Goal: Task Accomplishment & Management: Use online tool/utility

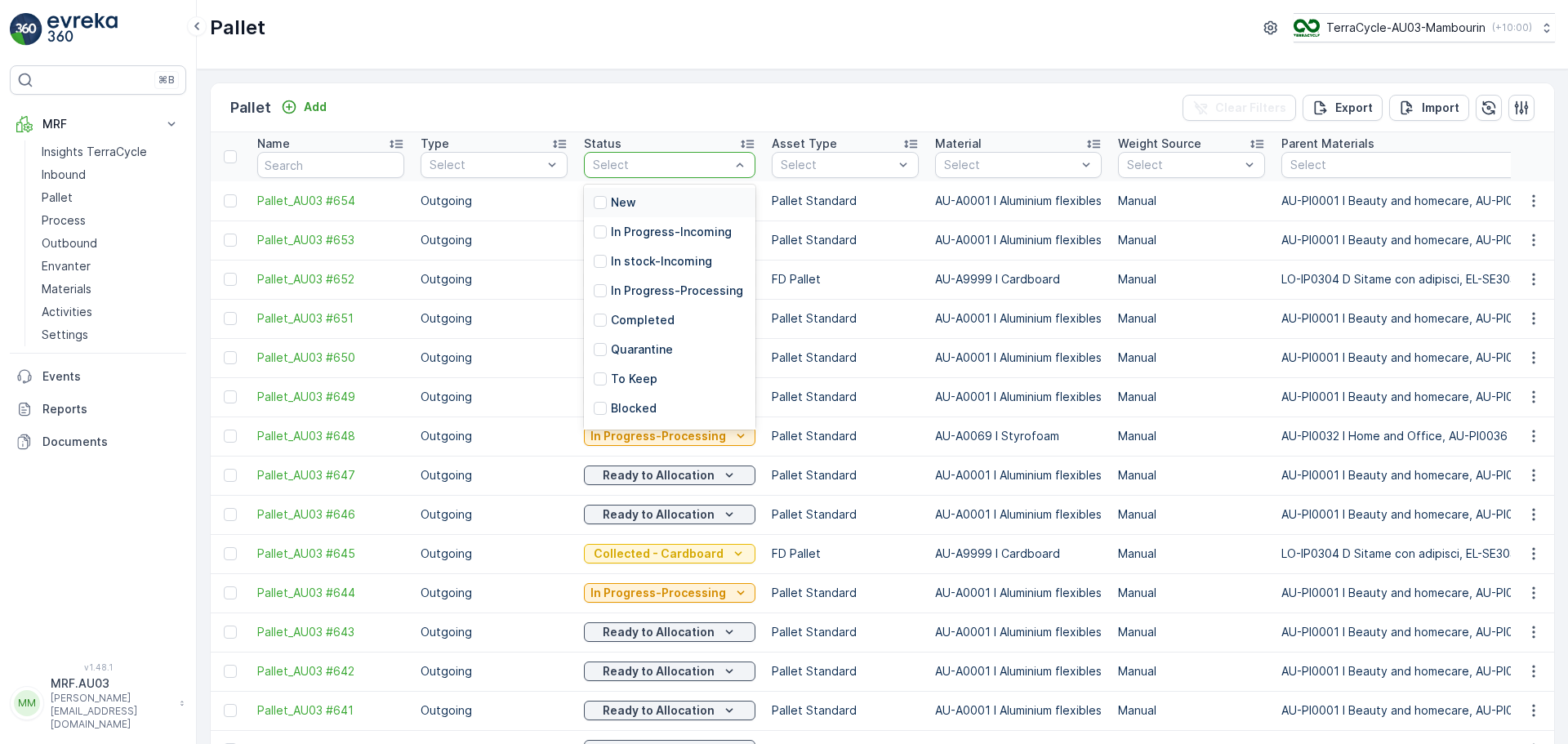
drag, startPoint x: 588, startPoint y: 161, endPoint x: 585, endPoint y: 149, distance: 12.4
click at [578, 153] on th "Status 13 results available. Use Up and Down to choose options, press Enter to …" at bounding box center [669, 157] width 187 height 49
click at [637, 384] on p "Open" at bounding box center [626, 382] width 30 height 16
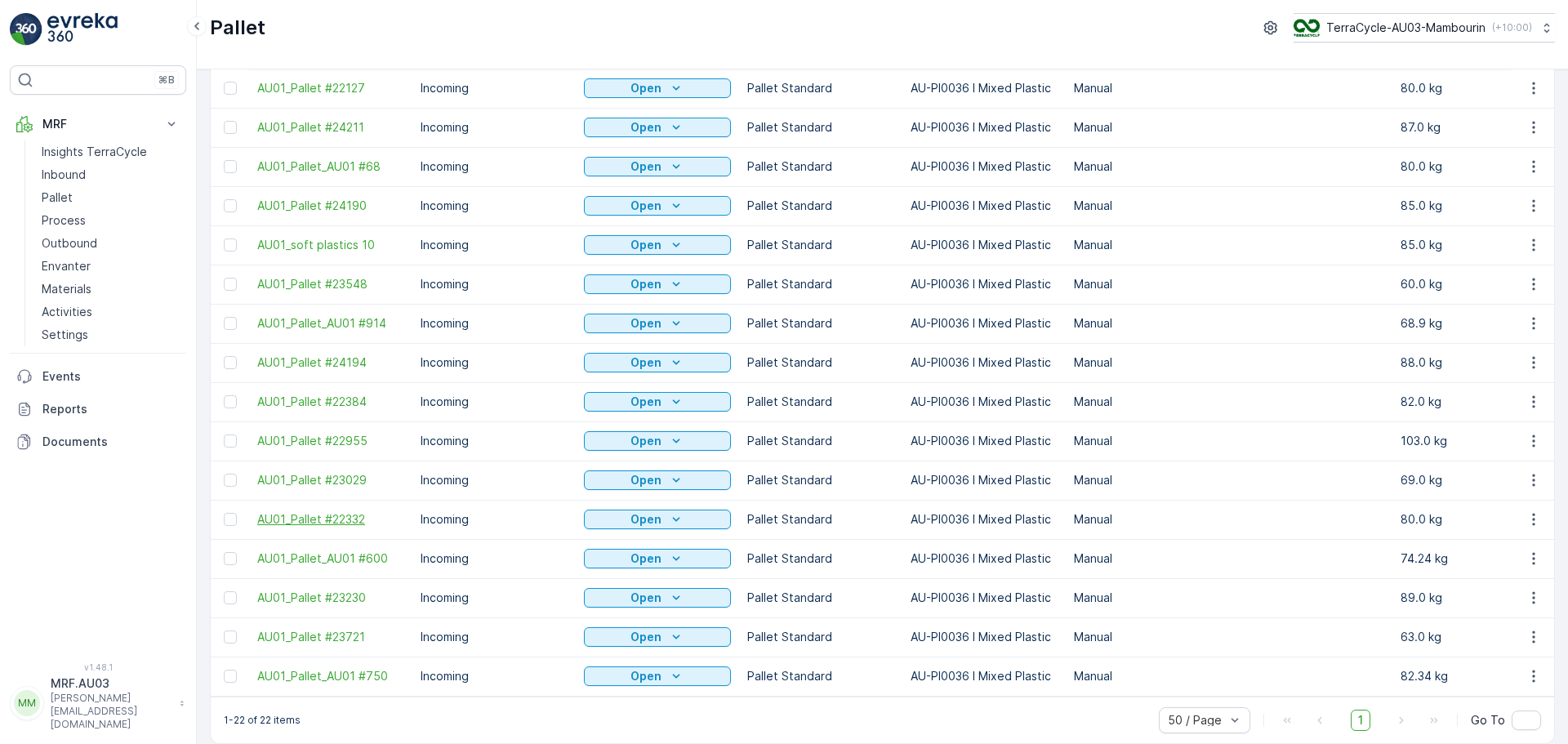
scroll to position [369, 0]
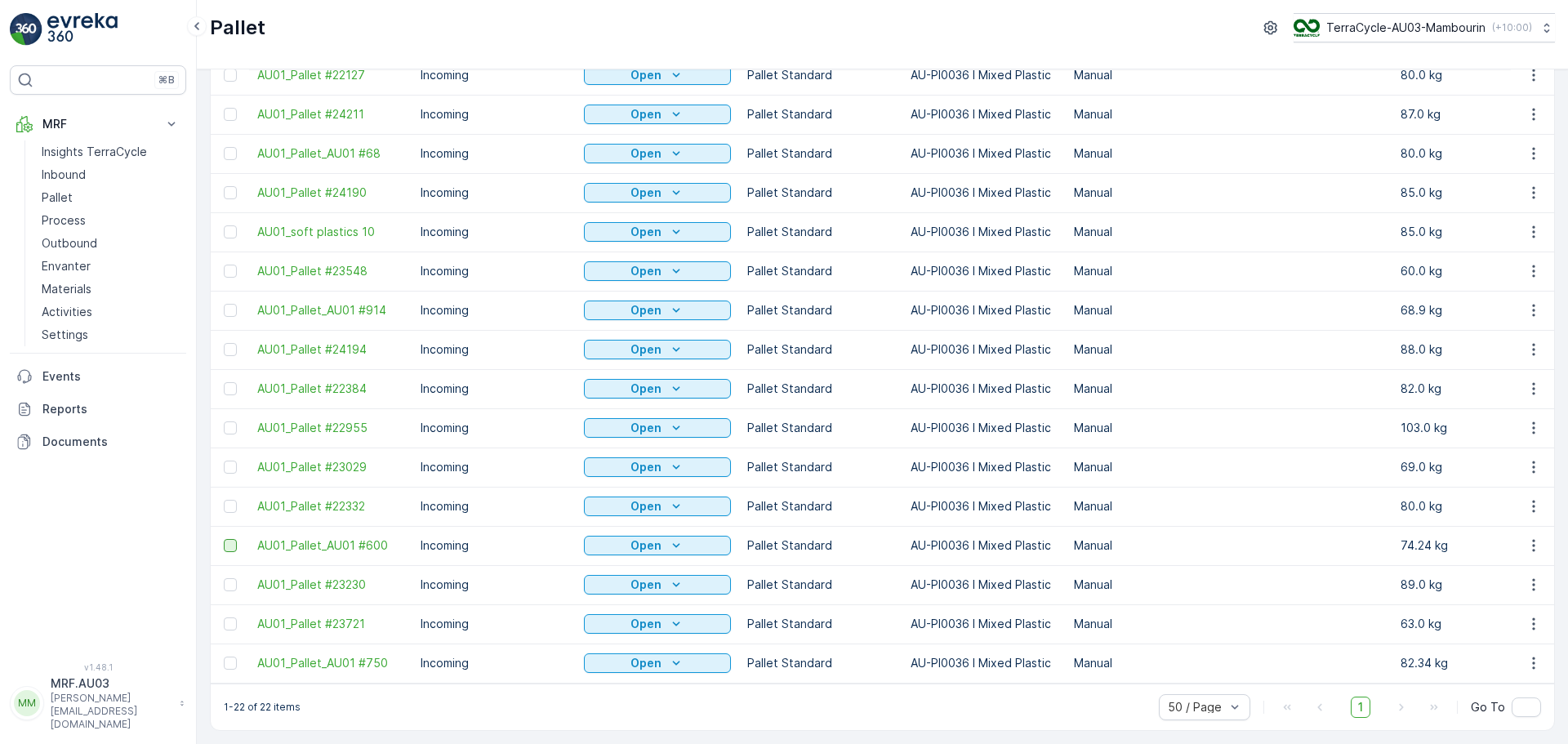
drag, startPoint x: 223, startPoint y: 545, endPoint x: 235, endPoint y: 538, distance: 13.9
click at [216, 544] on td at bounding box center [229, 545] width 38 height 39
click at [233, 542] on div at bounding box center [230, 546] width 13 height 13
click at [224, 539] on input "checkbox" at bounding box center [224, 539] width 0 height 0
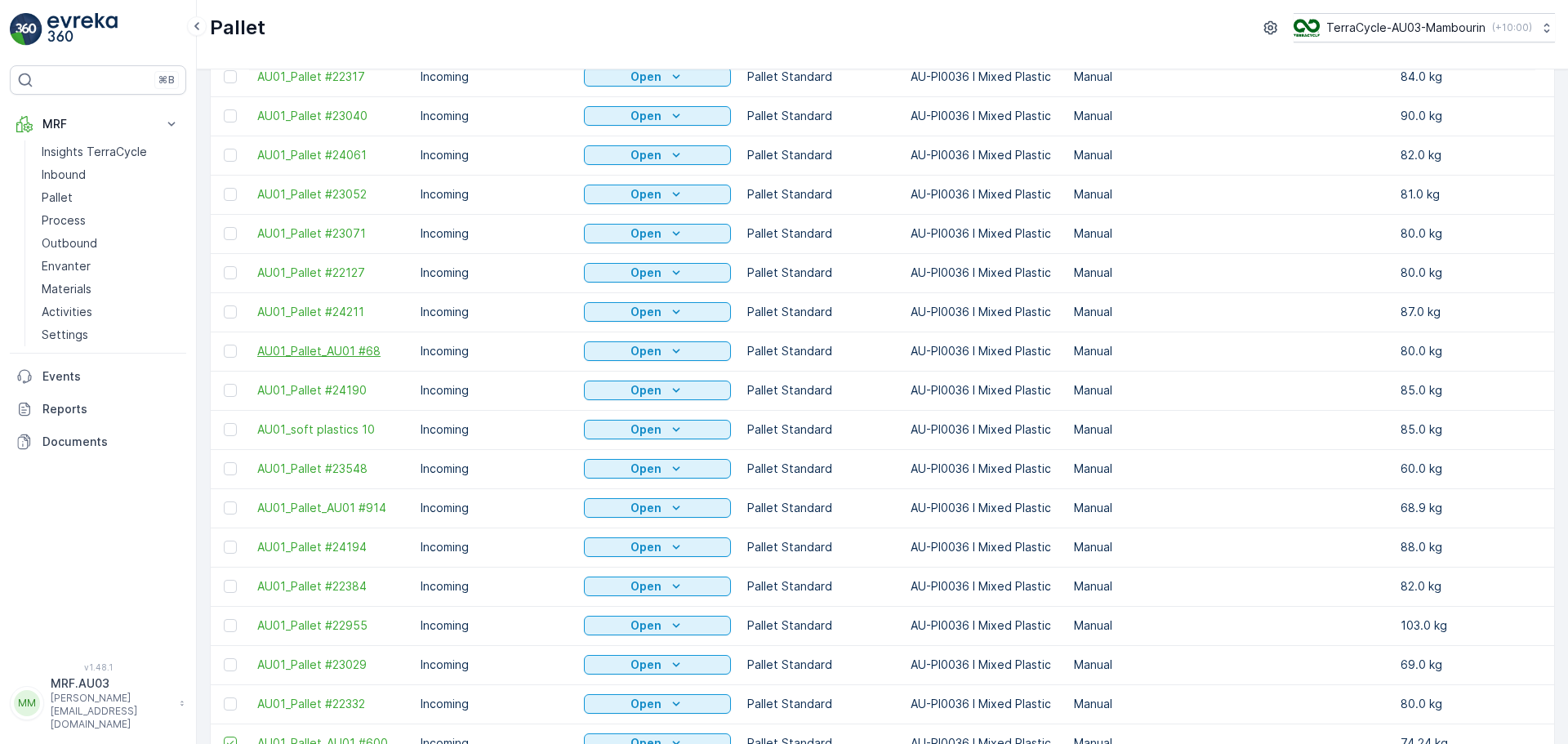
scroll to position [245, 0]
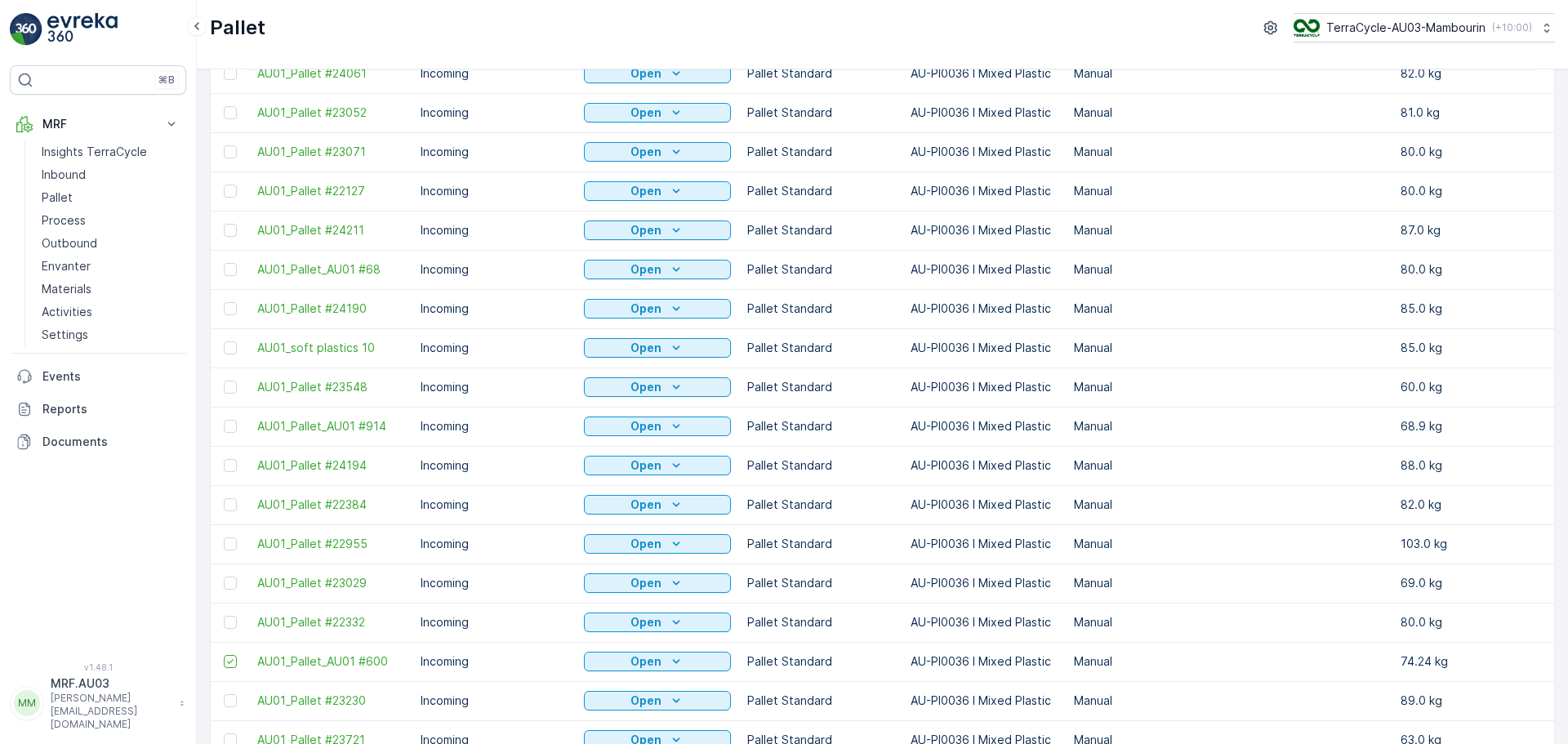
click at [236, 622] on div at bounding box center [230, 622] width 13 height 13
click at [224, 616] on input "checkbox" at bounding box center [224, 616] width 0 height 0
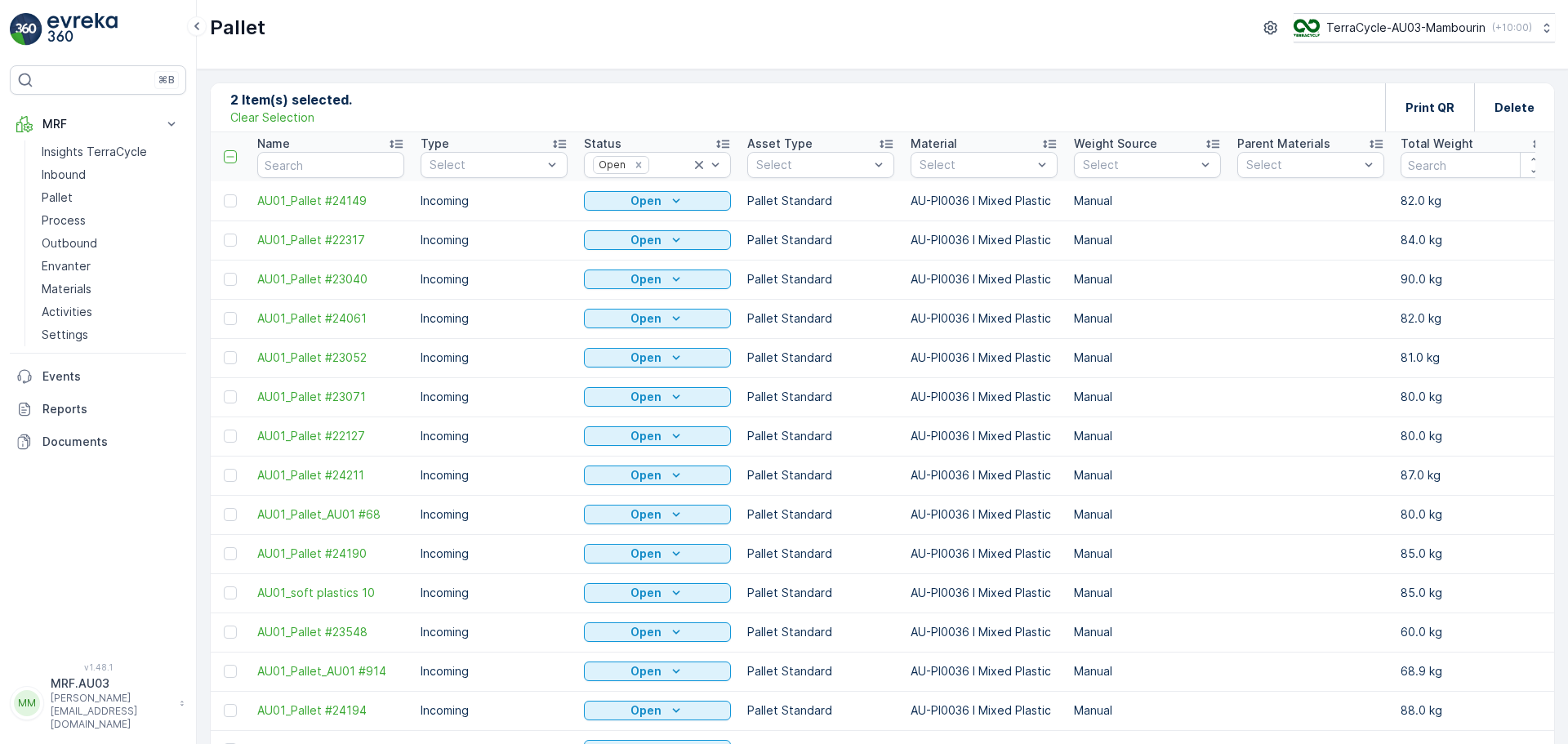
scroll to position [82, 0]
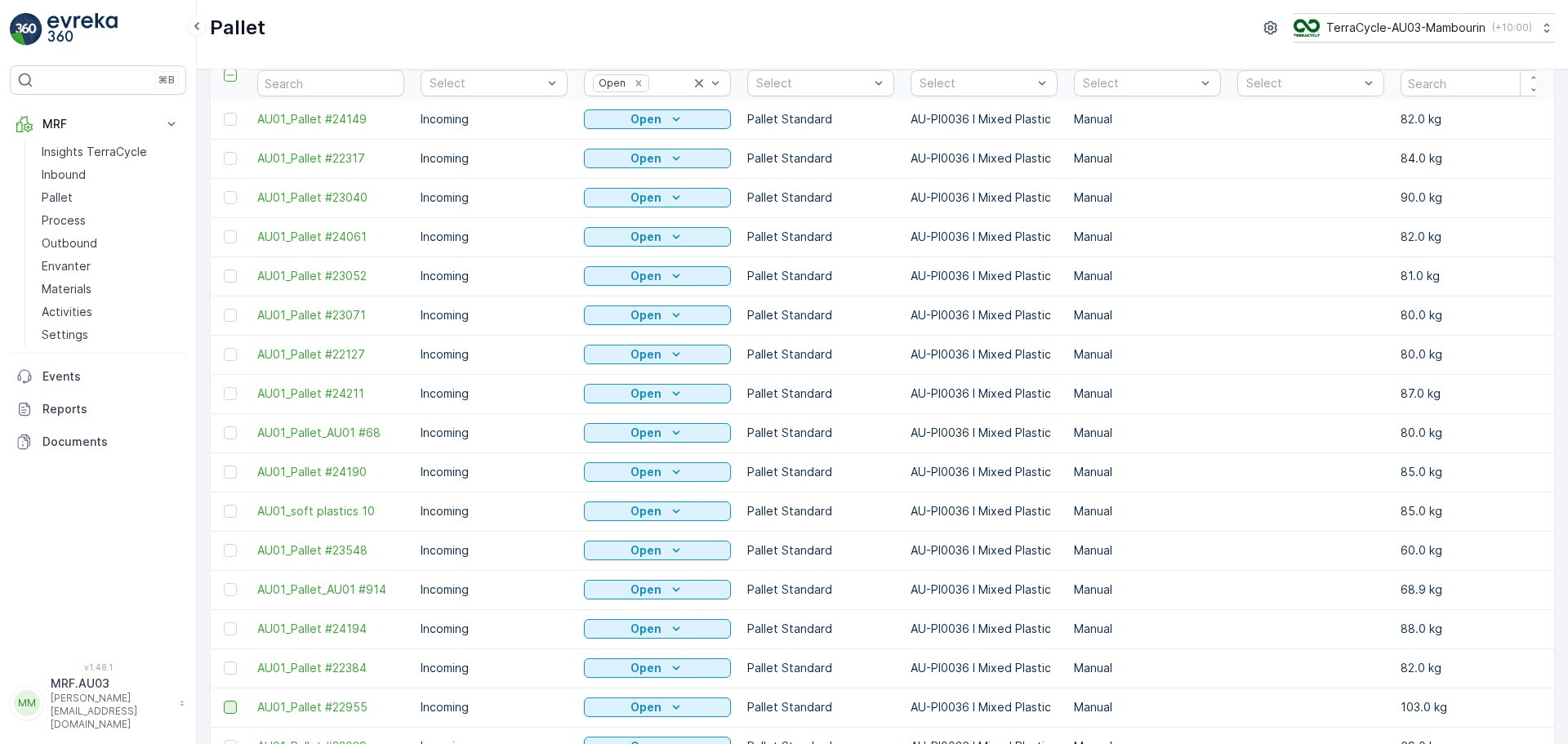
click at [232, 710] on div at bounding box center [230, 708] width 13 height 13
click at [224, 701] on input "checkbox" at bounding box center [224, 701] width 0 height 0
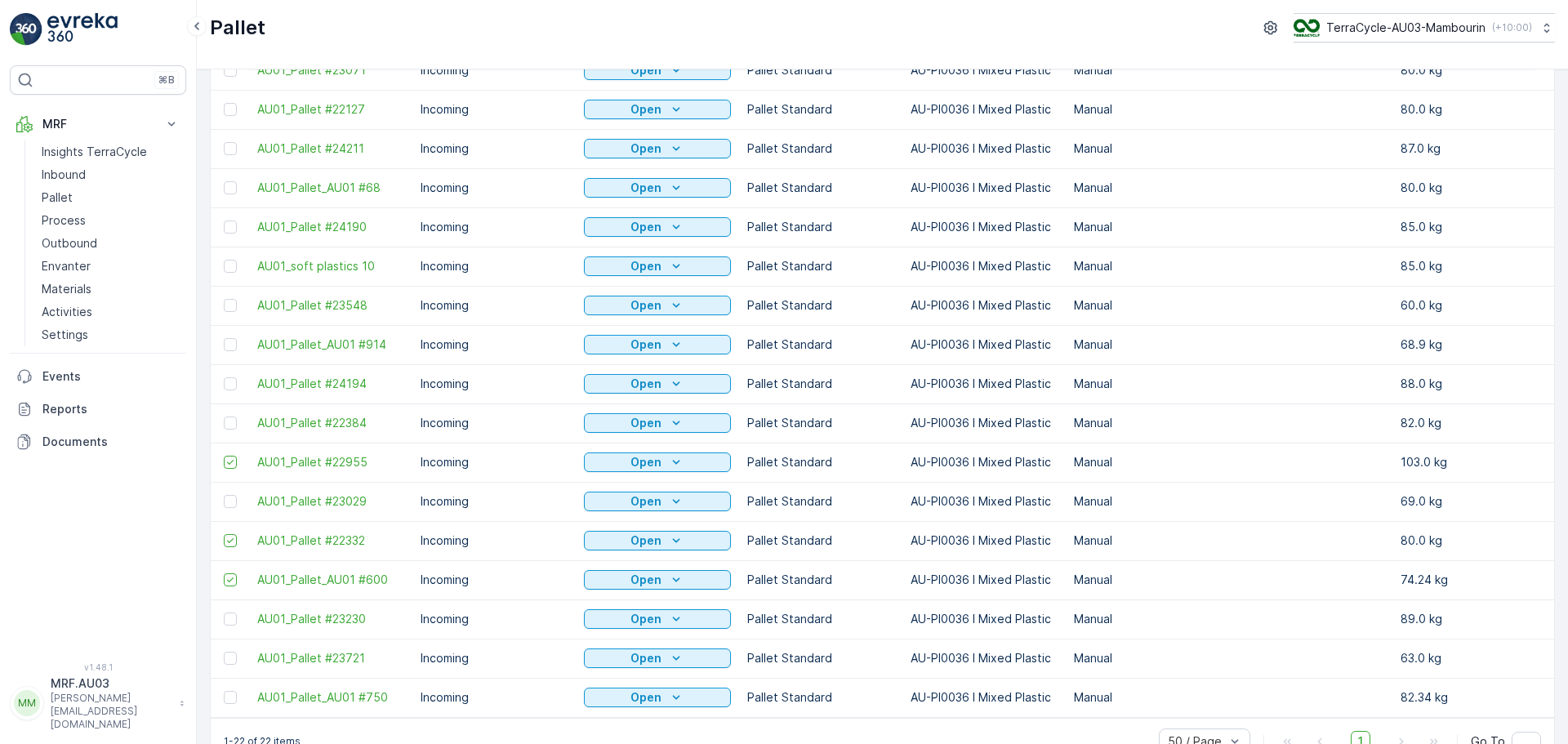
scroll to position [245, 0]
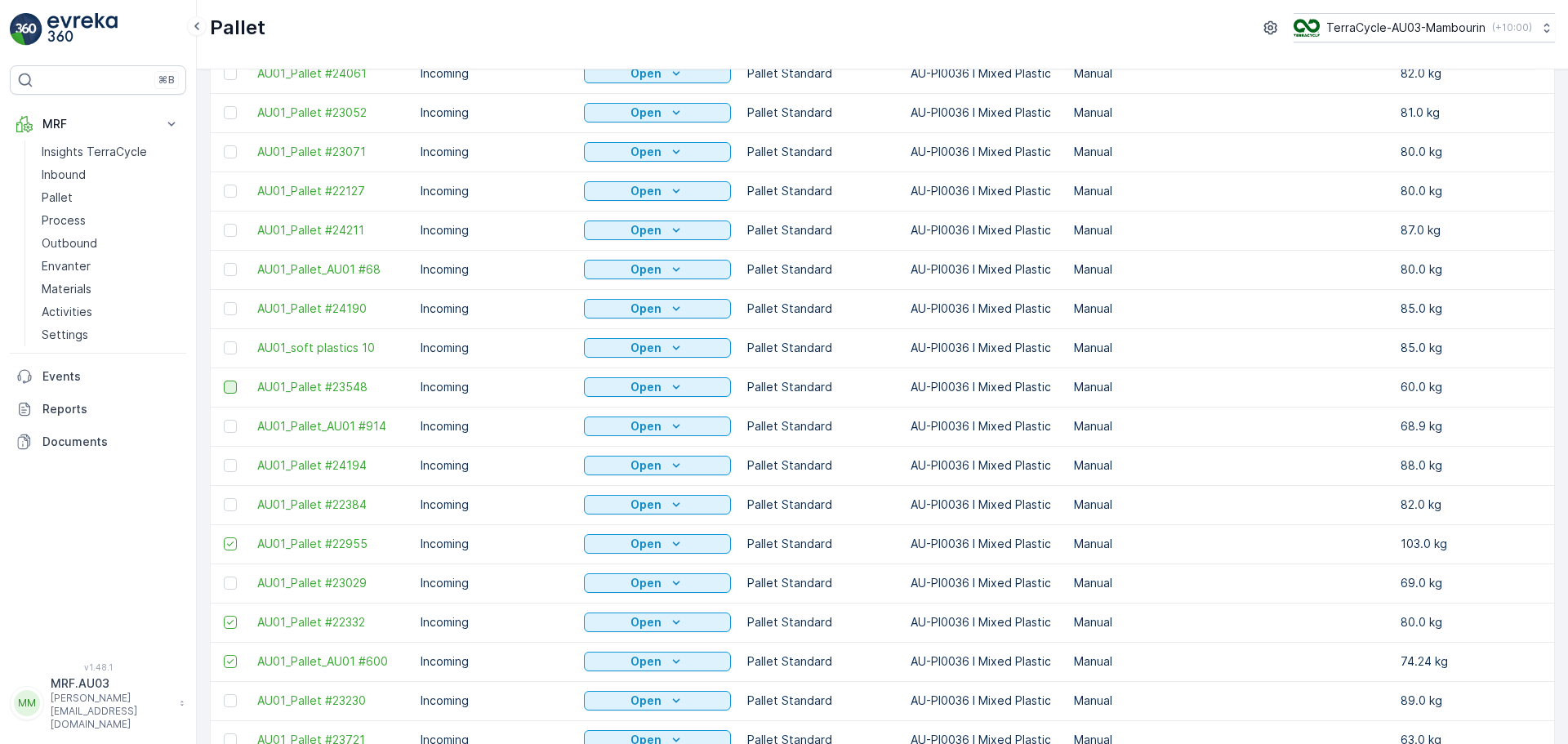
click at [229, 389] on div at bounding box center [230, 387] width 13 height 13
click at [224, 381] on input "checkbox" at bounding box center [224, 381] width 0 height 0
click at [275, 352] on span "AU01_soft plastics 10" at bounding box center [330, 347] width 147 height 16
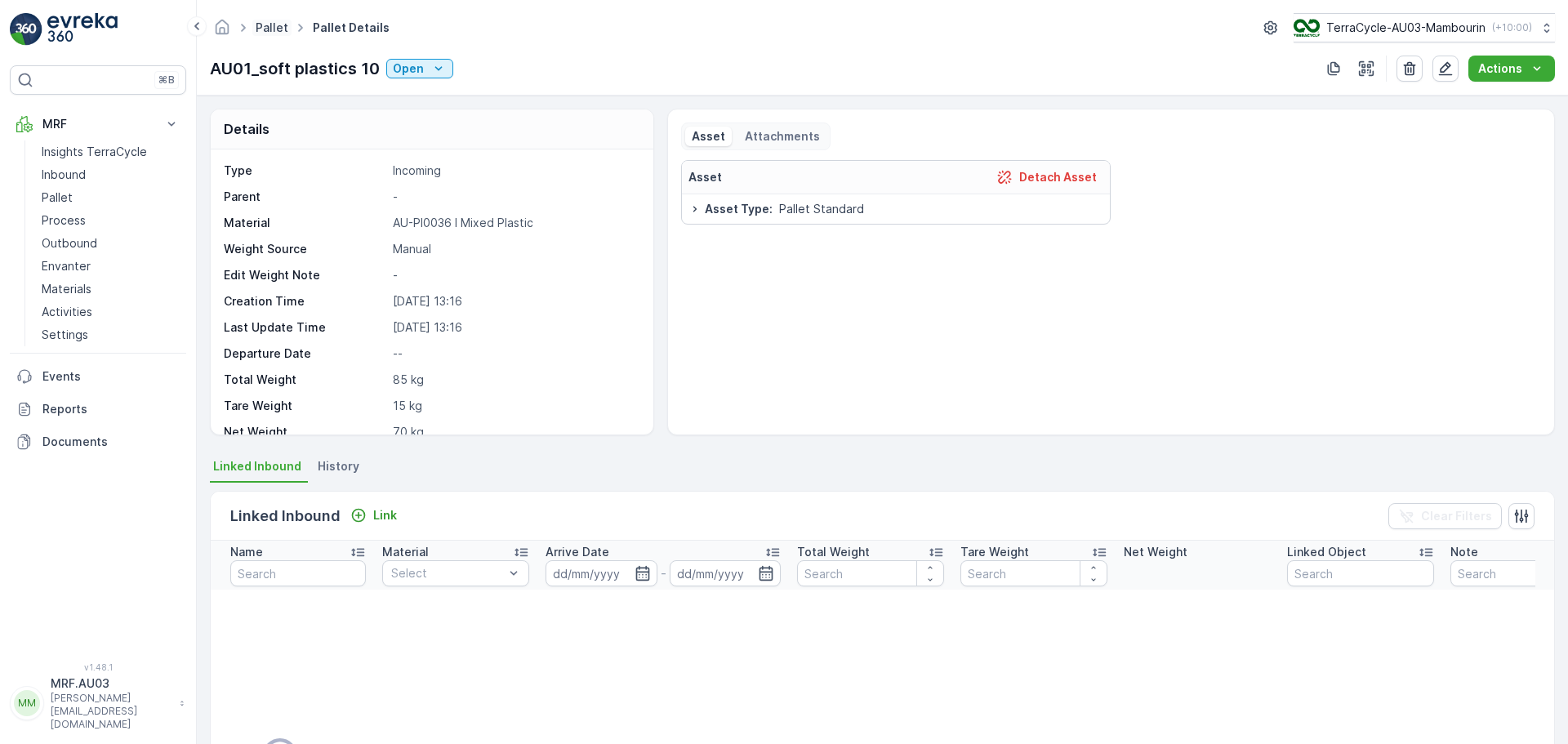
click at [273, 31] on link "Pallet" at bounding box center [272, 27] width 32 height 14
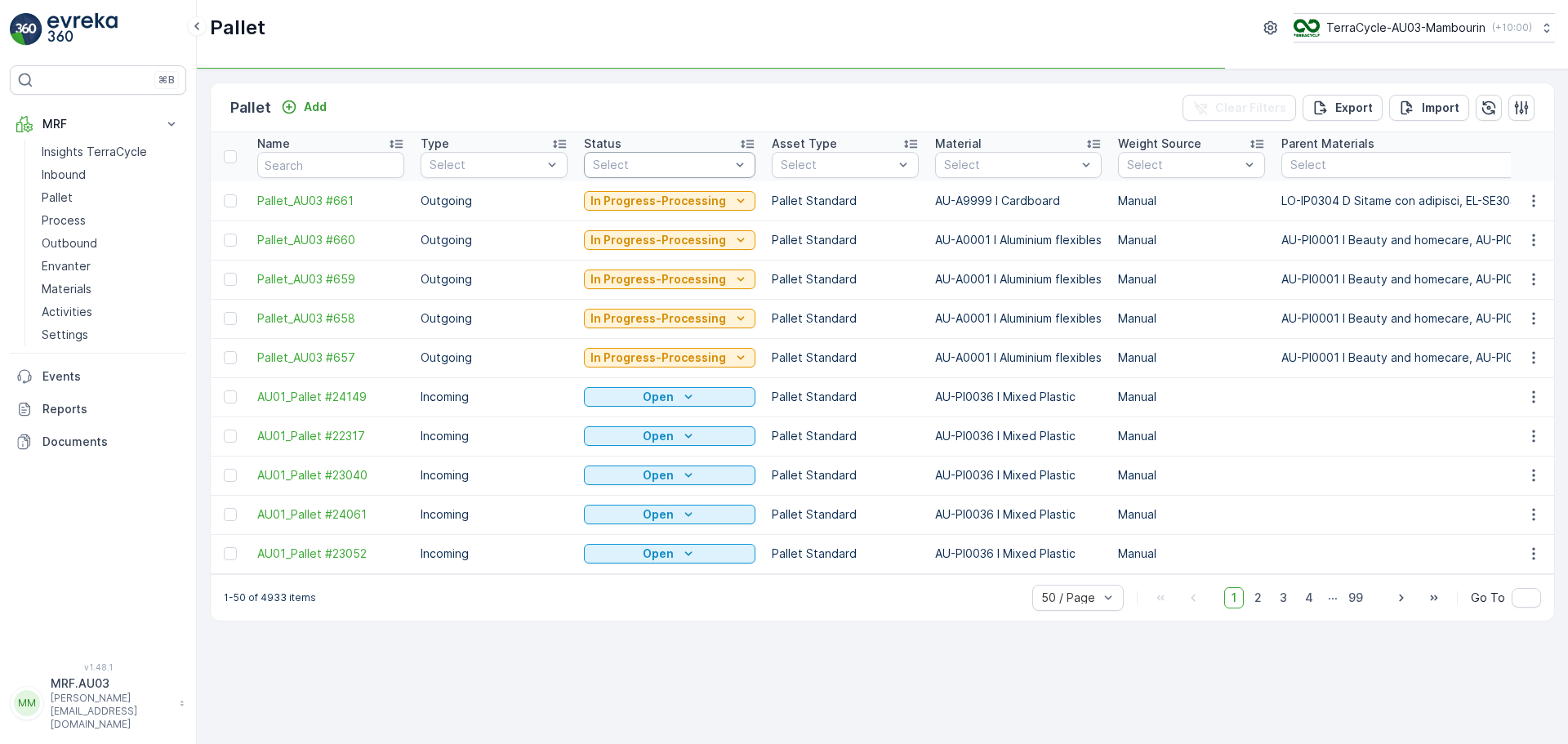
click at [622, 165] on div at bounding box center [662, 166] width 141 height 13
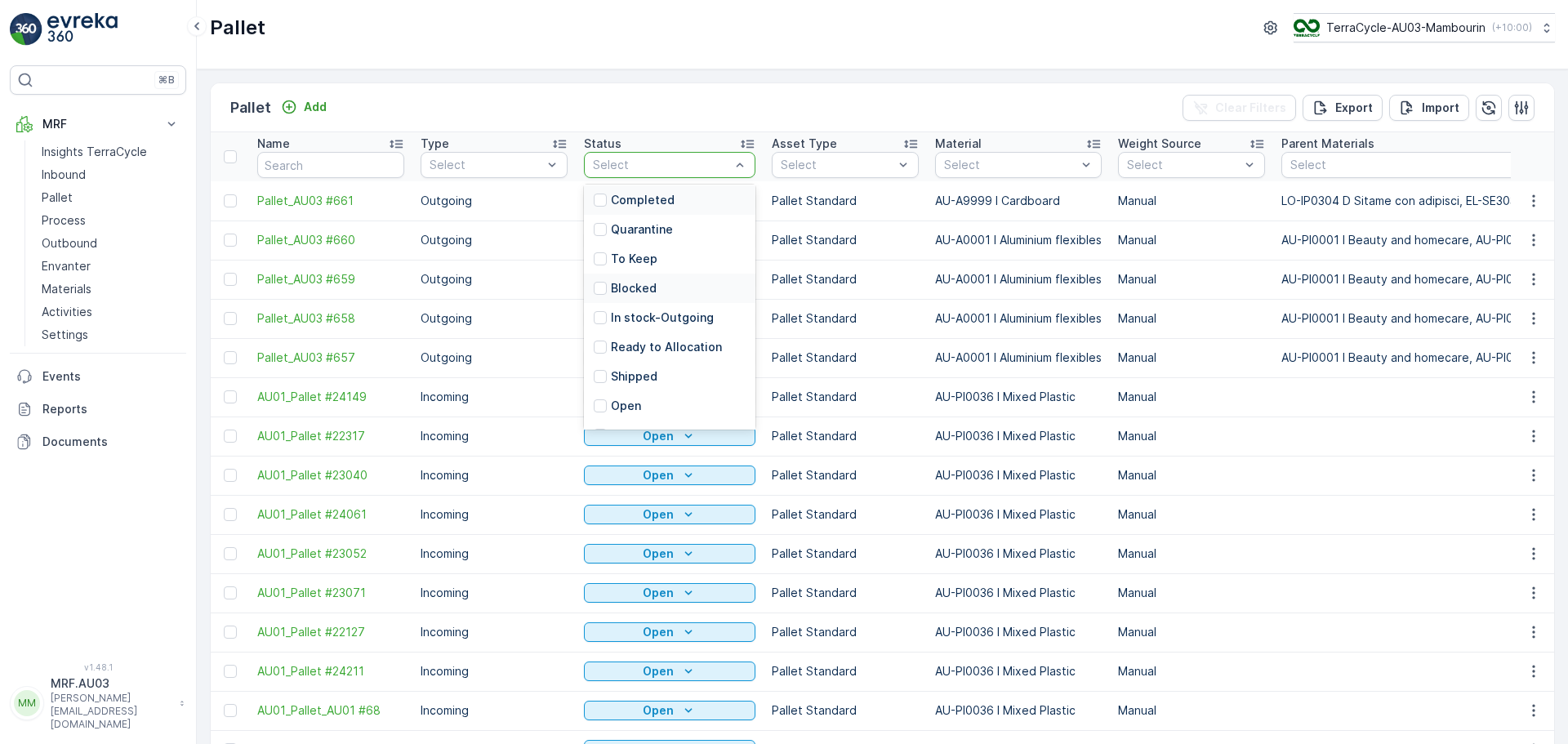
scroll to position [160, 0]
click at [631, 378] on p "Open" at bounding box center [626, 382] width 30 height 16
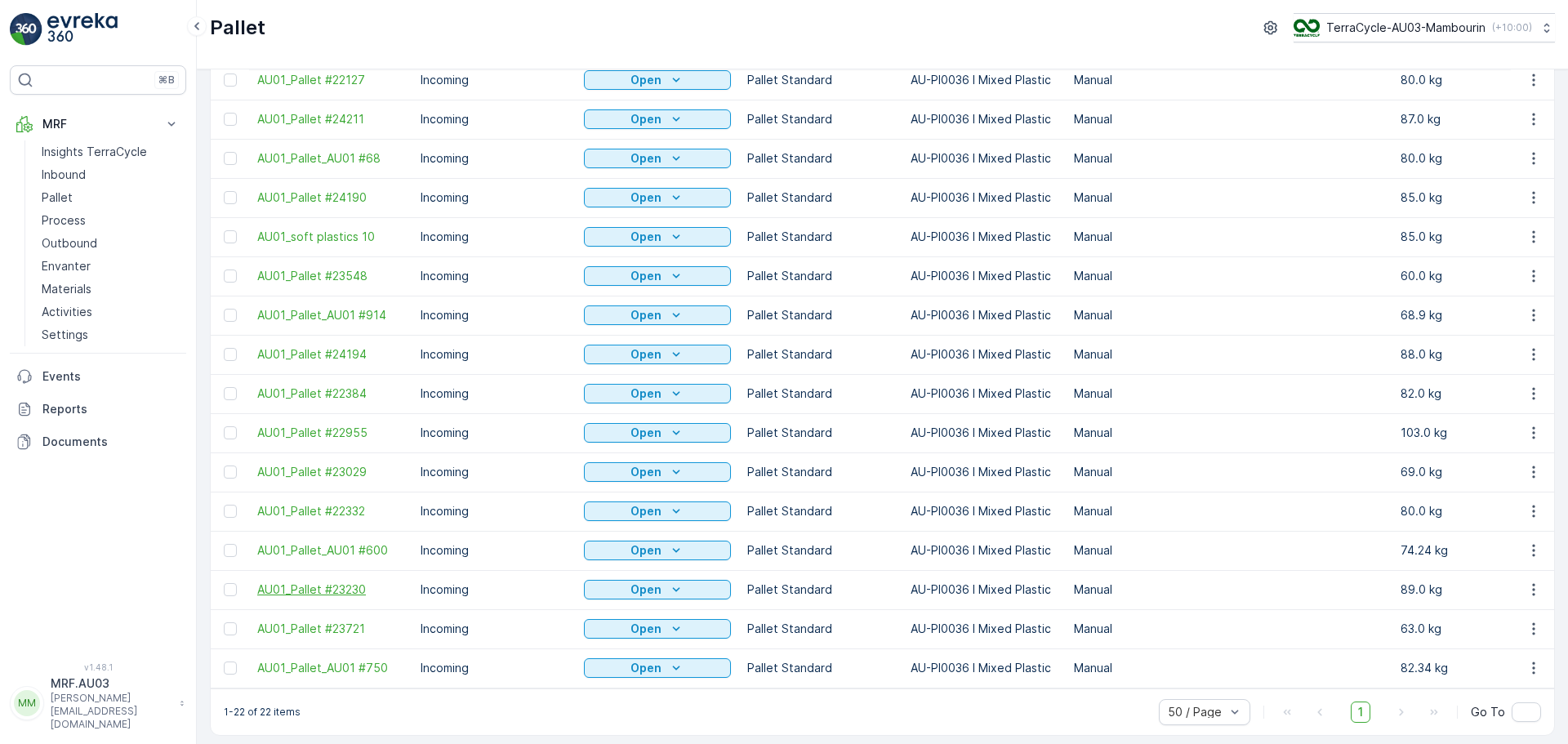
scroll to position [369, 0]
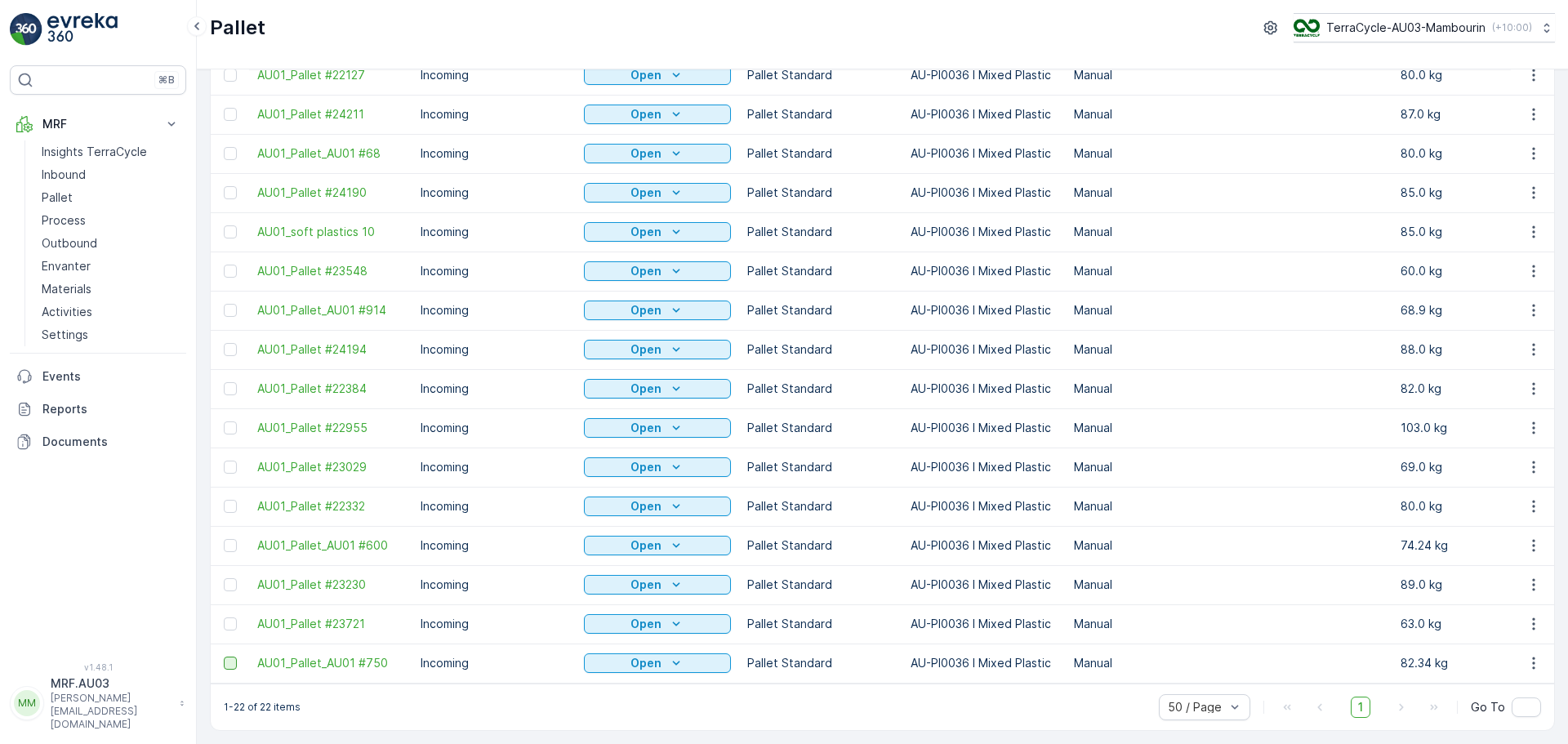
click at [230, 658] on div at bounding box center [230, 663] width 13 height 13
click at [224, 656] on input "checkbox" at bounding box center [224, 656] width 0 height 0
click at [227, 617] on div at bounding box center [230, 624] width 13 height 13
click at [224, 617] on input "checkbox" at bounding box center [224, 617] width 0 height 0
click at [234, 579] on div at bounding box center [230, 585] width 13 height 13
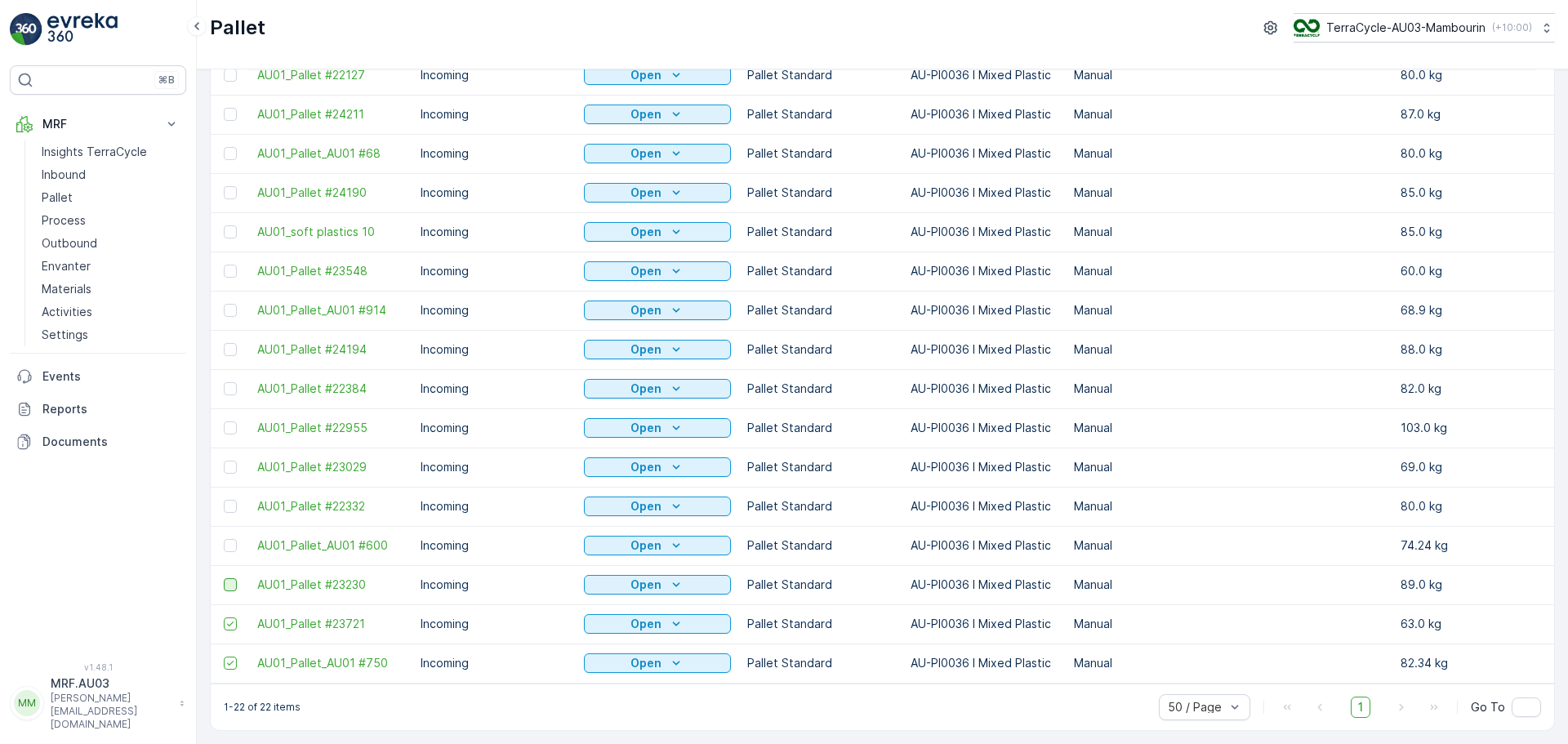
click at [224, 578] on input "checkbox" at bounding box center [224, 578] width 0 height 0
click at [228, 539] on div at bounding box center [230, 546] width 13 height 13
click at [224, 539] on input "checkbox" at bounding box center [224, 539] width 0 height 0
click at [228, 499] on div at bounding box center [230, 506] width 13 height 13
click at [224, 499] on input "checkbox" at bounding box center [224, 499] width 0 height 0
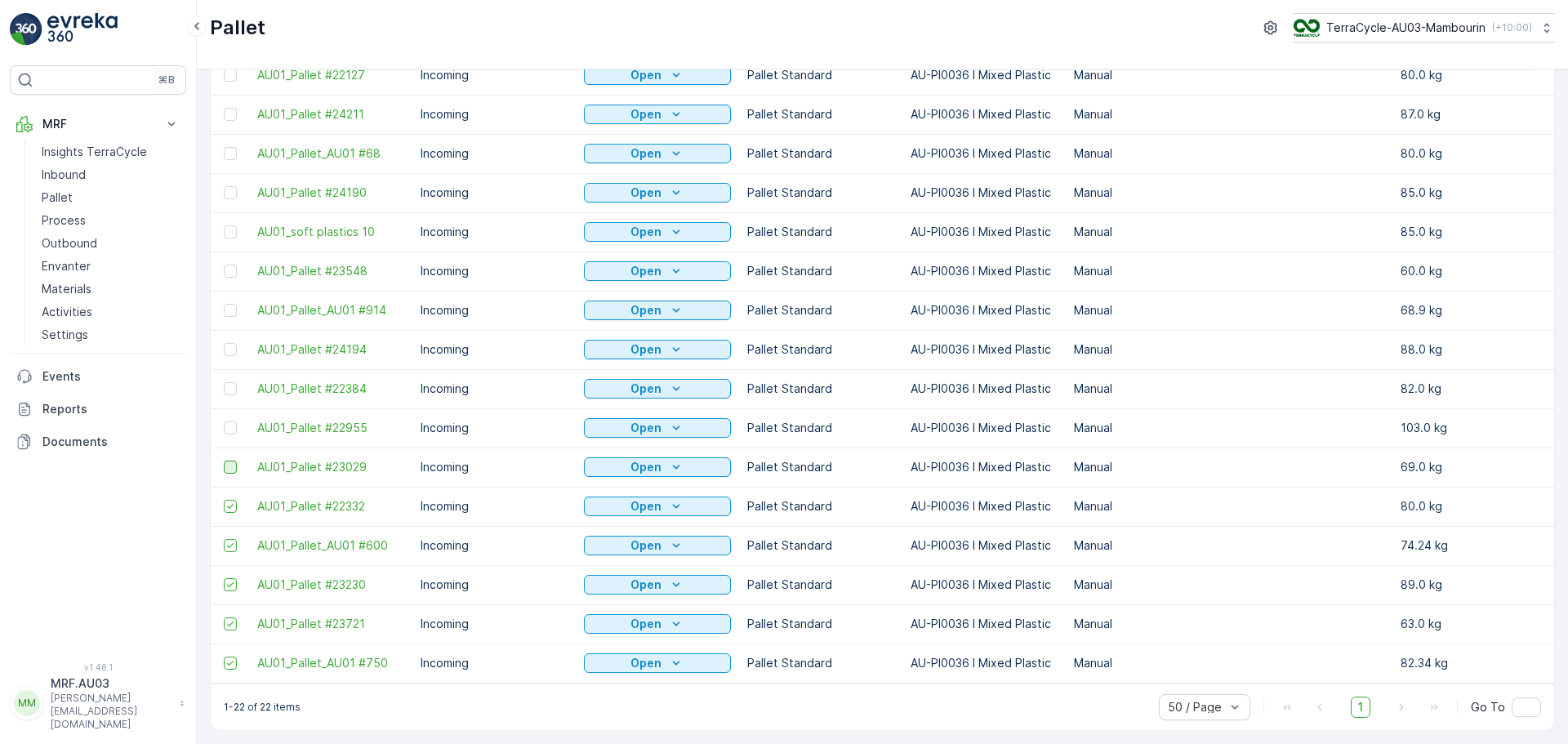
click at [230, 462] on div at bounding box center [230, 467] width 13 height 13
click at [224, 460] on input "checkbox" at bounding box center [224, 460] width 0 height 0
click at [227, 421] on div at bounding box center [230, 428] width 13 height 13
click at [224, 421] on input "checkbox" at bounding box center [224, 421] width 0 height 0
click at [231, 382] on div at bounding box center [230, 389] width 13 height 13
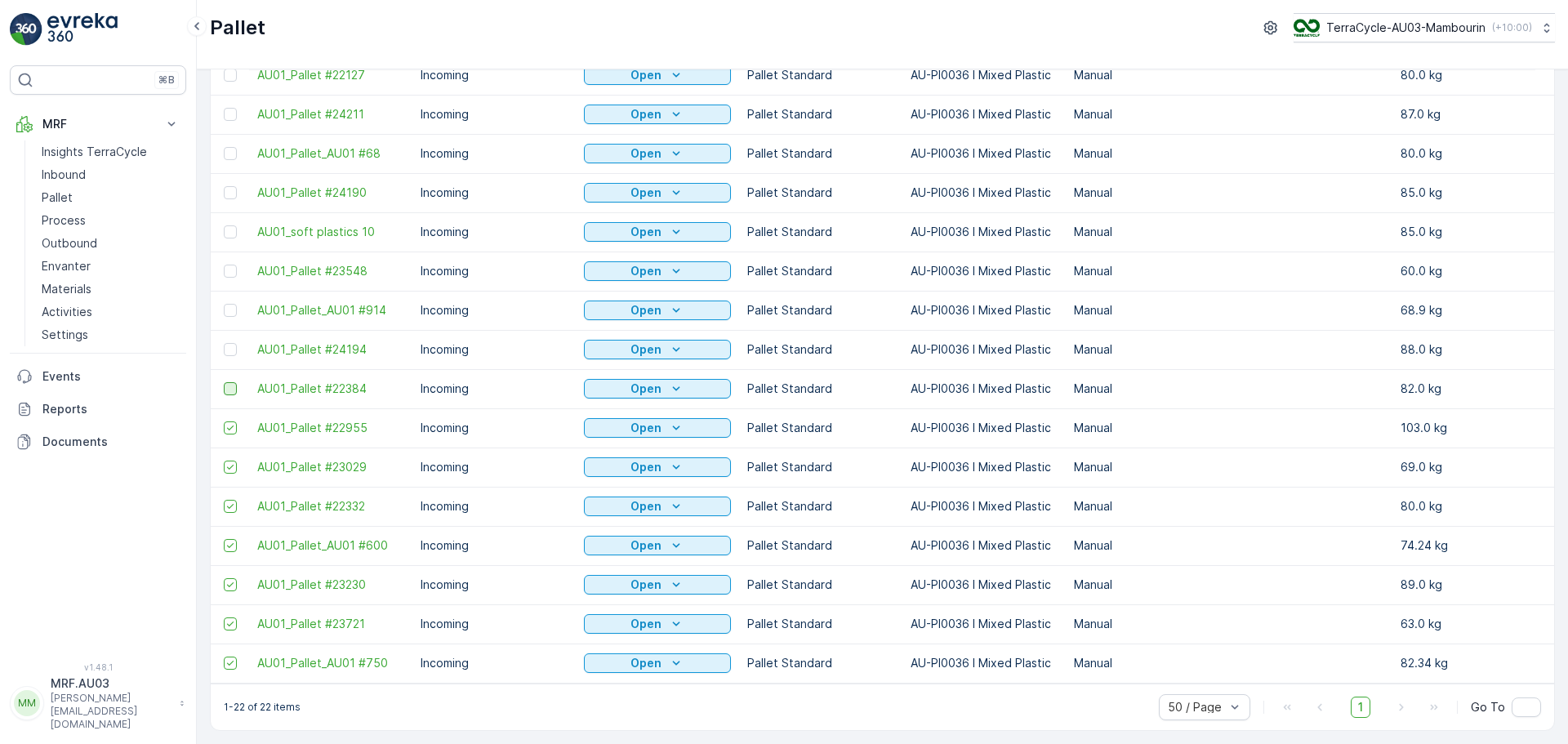
click at [224, 382] on input "checkbox" at bounding box center [224, 382] width 0 height 0
click at [228, 343] on div at bounding box center [230, 350] width 13 height 13
click at [224, 343] on input "checkbox" at bounding box center [224, 343] width 0 height 0
click at [230, 303] on div at bounding box center [230, 310] width 13 height 13
click at [224, 303] on input "checkbox" at bounding box center [224, 303] width 0 height 0
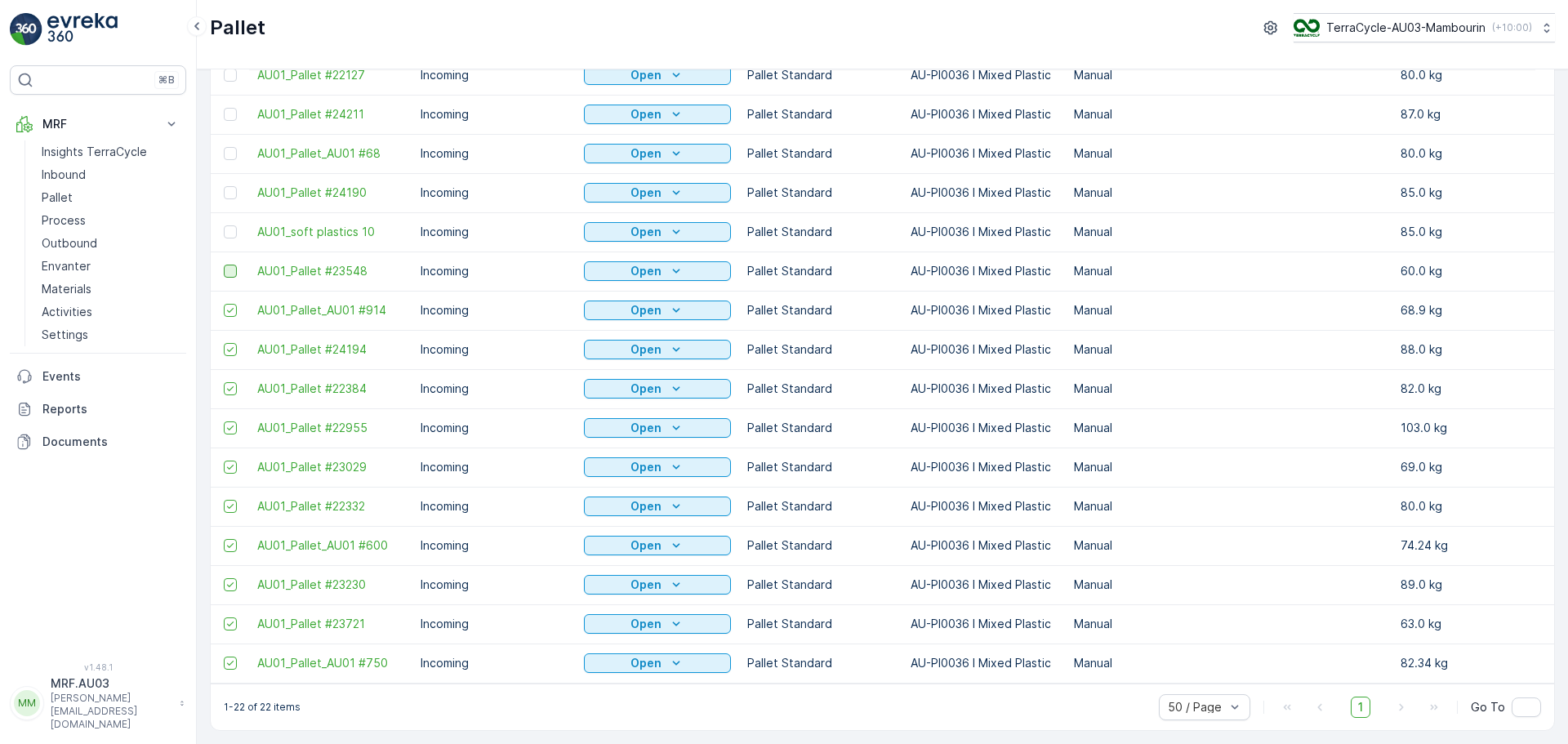
click at [233, 266] on div at bounding box center [230, 271] width 13 height 13
click at [224, 264] on input "checkbox" at bounding box center [224, 264] width 0 height 0
click at [237, 225] on div at bounding box center [232, 232] width 17 height 13
click at [224, 225] on input "checkbox" at bounding box center [224, 225] width 0 height 0
click at [231, 186] on div at bounding box center [230, 193] width 13 height 13
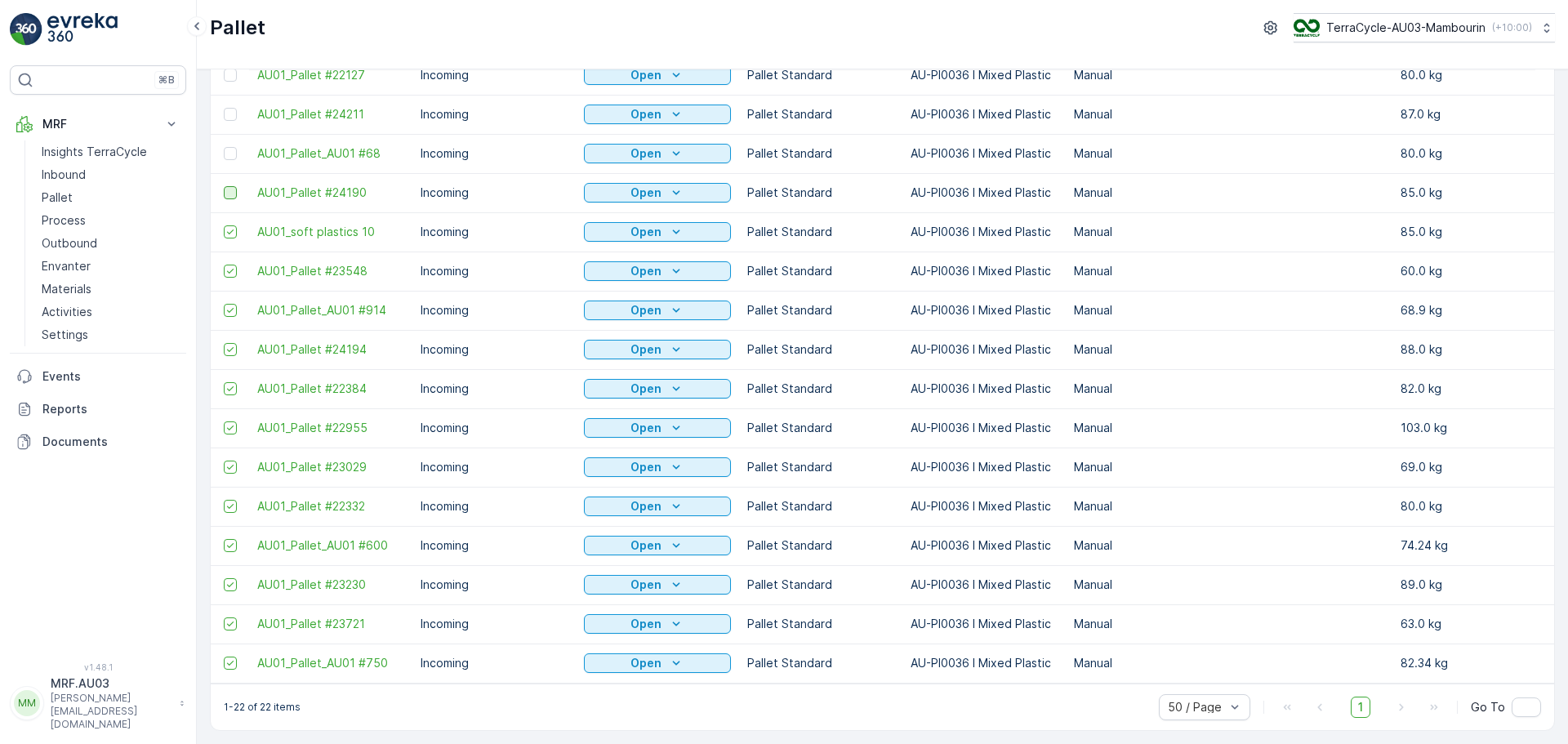
click at [224, 186] on input "checkbox" at bounding box center [224, 186] width 0 height 0
click at [228, 147] on div at bounding box center [230, 154] width 13 height 13
click at [224, 147] on input "checkbox" at bounding box center [224, 147] width 0 height 0
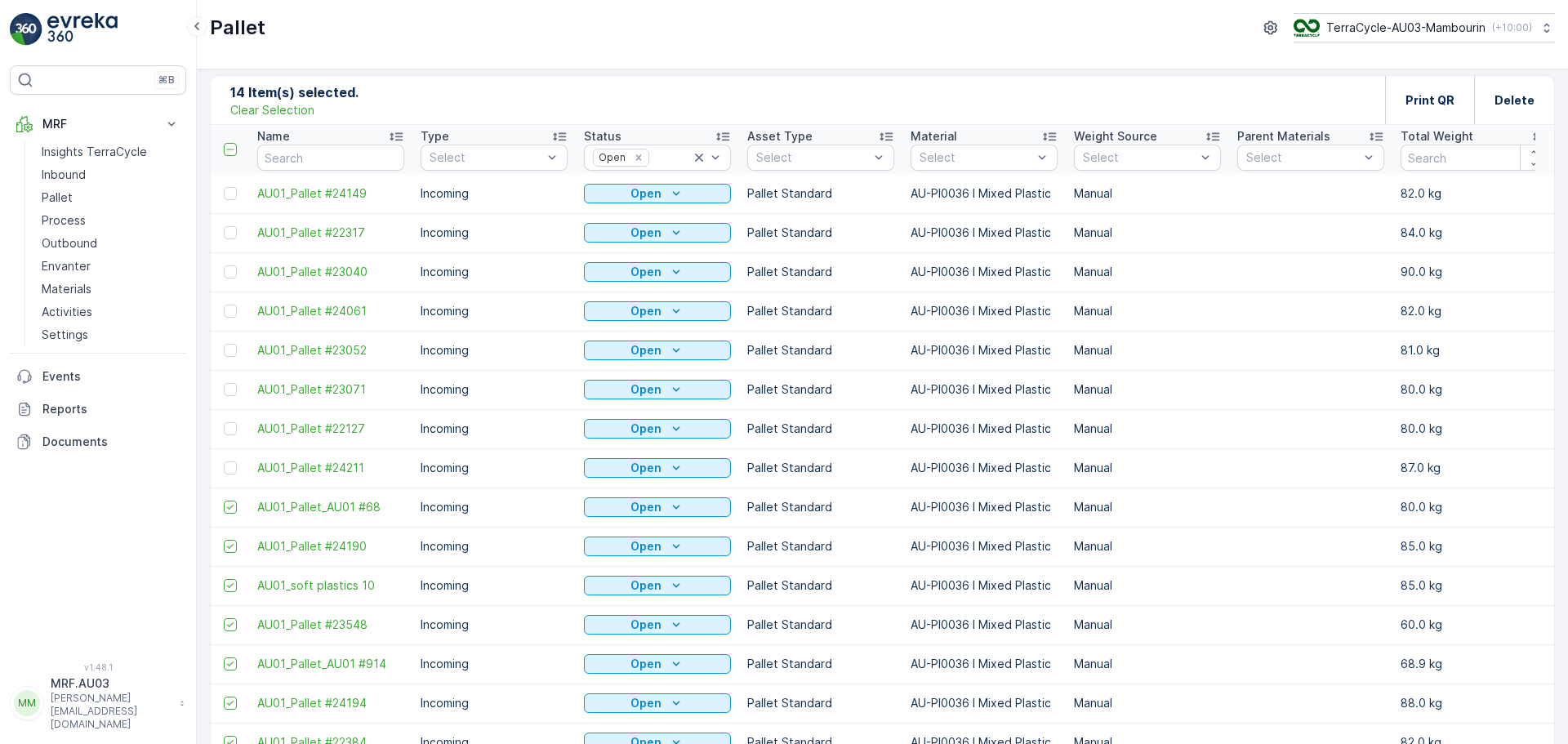
scroll to position [0, 0]
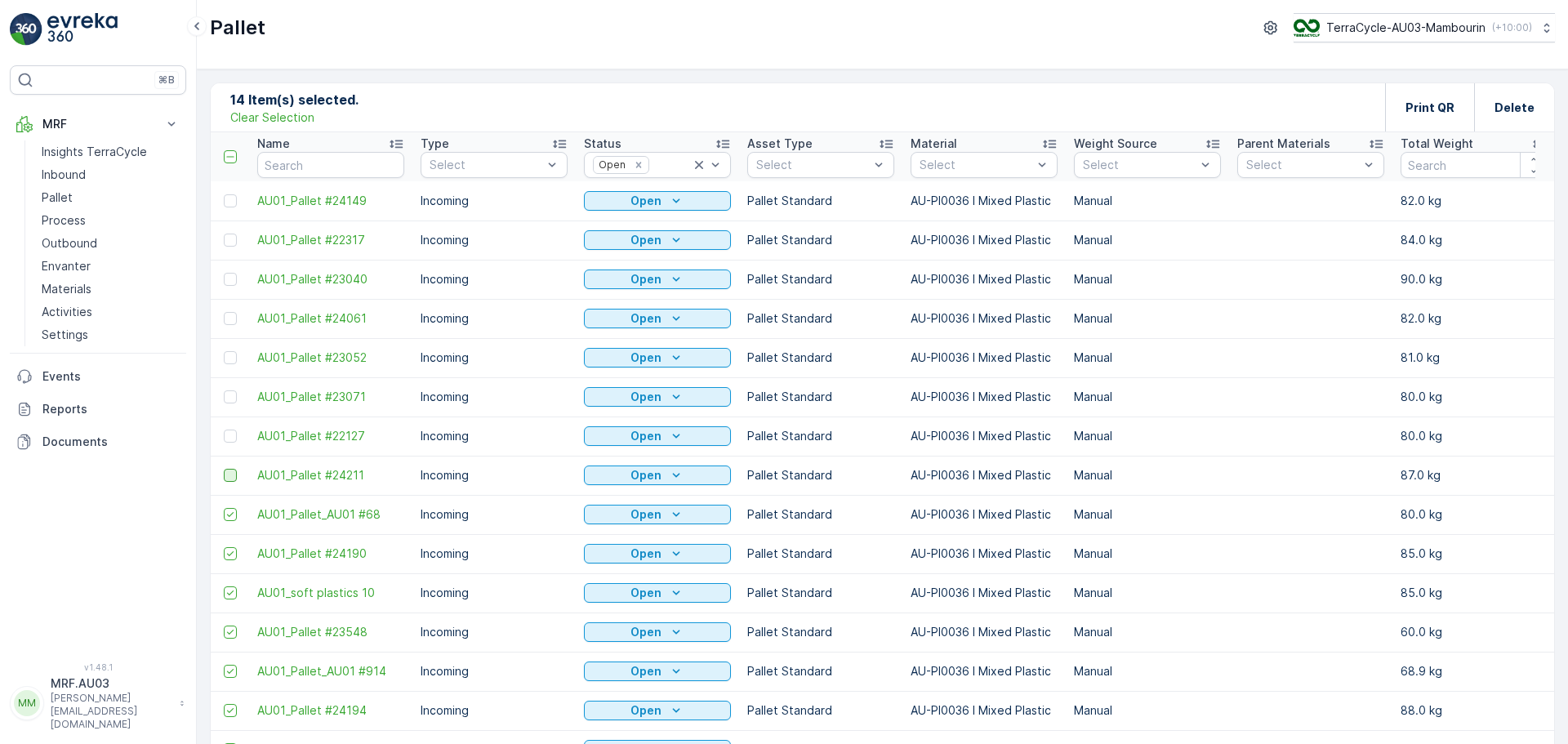
click at [225, 475] on div at bounding box center [230, 476] width 13 height 13
click at [224, 469] on input "checkbox" at bounding box center [224, 469] width 0 height 0
click at [230, 436] on div at bounding box center [230, 437] width 13 height 13
click at [224, 430] on input "checkbox" at bounding box center [224, 430] width 0 height 0
click at [226, 395] on div at bounding box center [230, 397] width 13 height 13
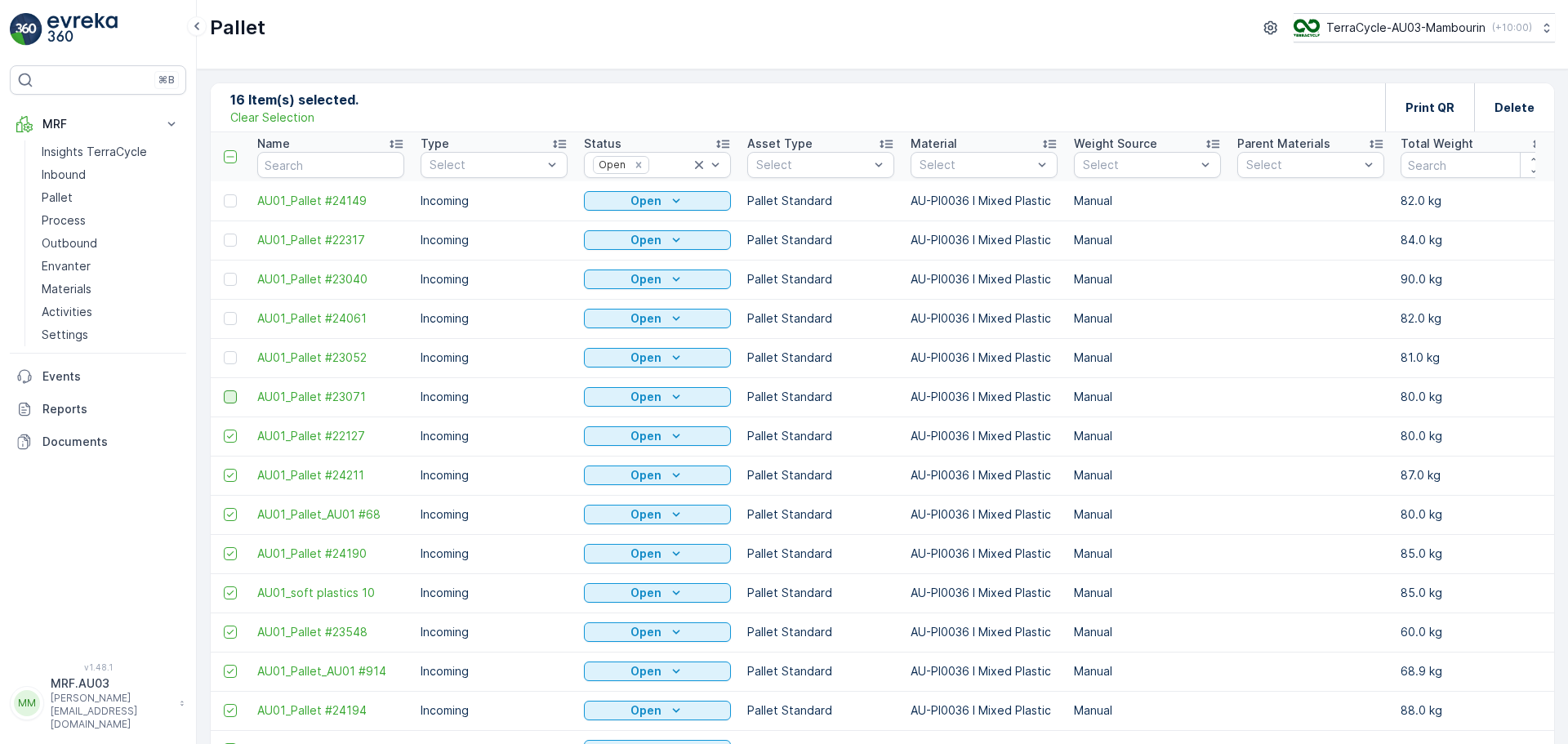
click at [224, 390] on input "checkbox" at bounding box center [224, 390] width 0 height 0
click at [230, 366] on td at bounding box center [229, 357] width 38 height 39
click at [229, 356] on div at bounding box center [230, 358] width 13 height 13
click at [224, 351] on input "checkbox" at bounding box center [224, 351] width 0 height 0
click at [237, 321] on div at bounding box center [232, 319] width 17 height 13
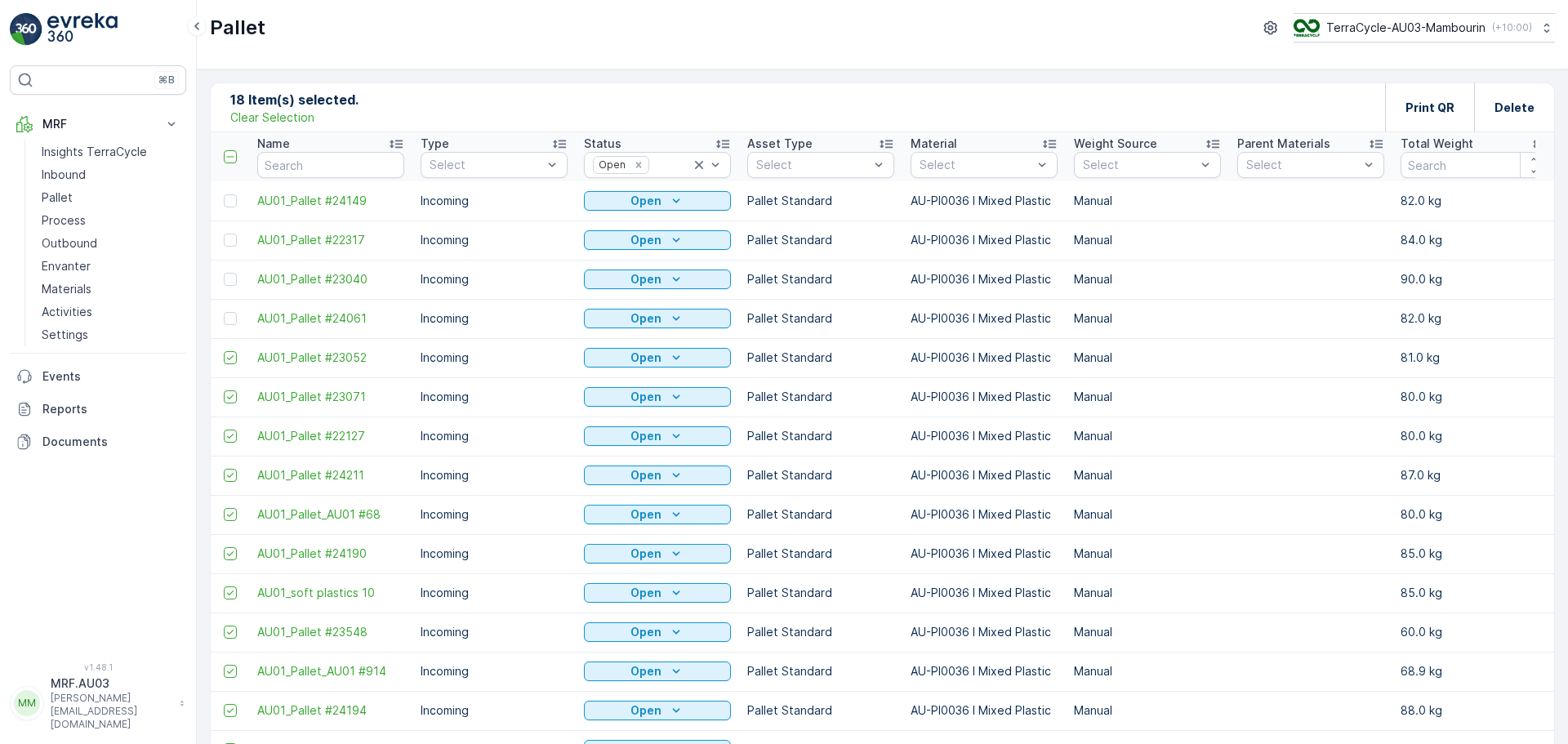
click at [224, 312] on input "checkbox" at bounding box center [224, 312] width 0 height 0
click at [226, 282] on div at bounding box center [230, 280] width 13 height 13
click at [224, 273] on input "checkbox" at bounding box center [224, 273] width 0 height 0
click at [234, 244] on div at bounding box center [230, 241] width 13 height 13
click at [224, 234] on input "checkbox" at bounding box center [224, 234] width 0 height 0
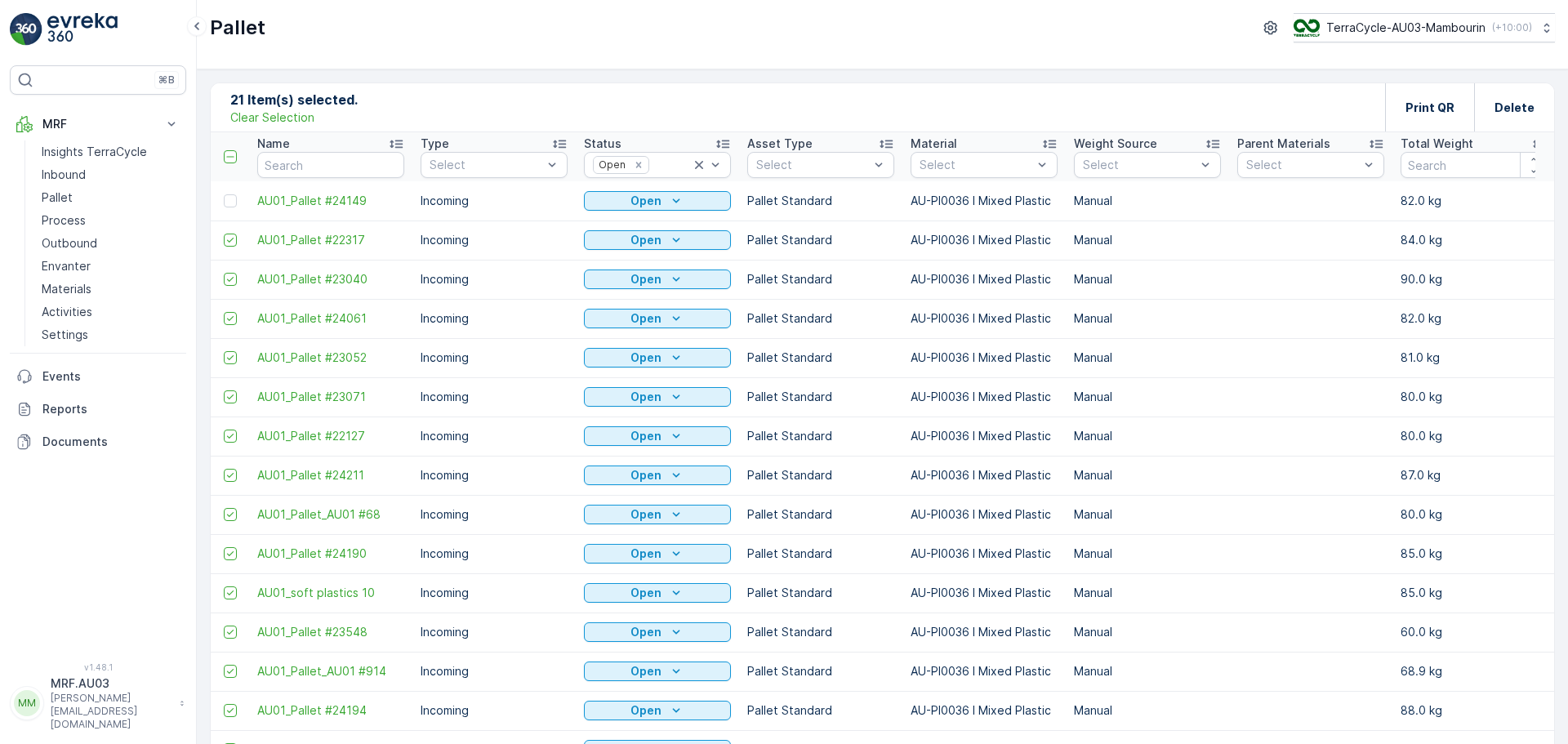
click at [223, 206] on td at bounding box center [229, 201] width 38 height 39
click at [225, 206] on div at bounding box center [230, 201] width 13 height 13
click at [224, 194] on input "checkbox" at bounding box center [224, 194] width 0 height 0
click at [1445, 119] on div "Print QR" at bounding box center [1430, 108] width 49 height 49
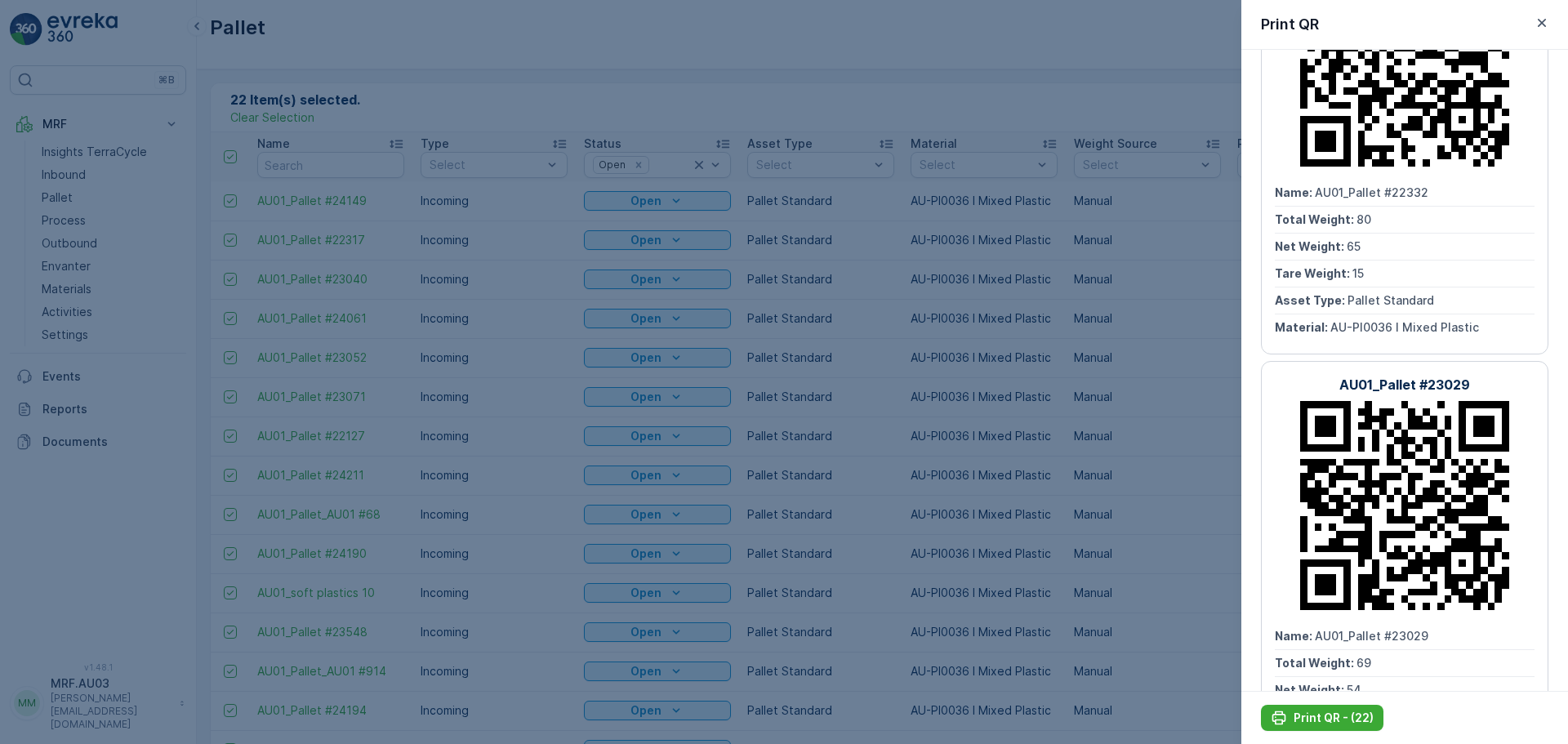
scroll to position [1960, 0]
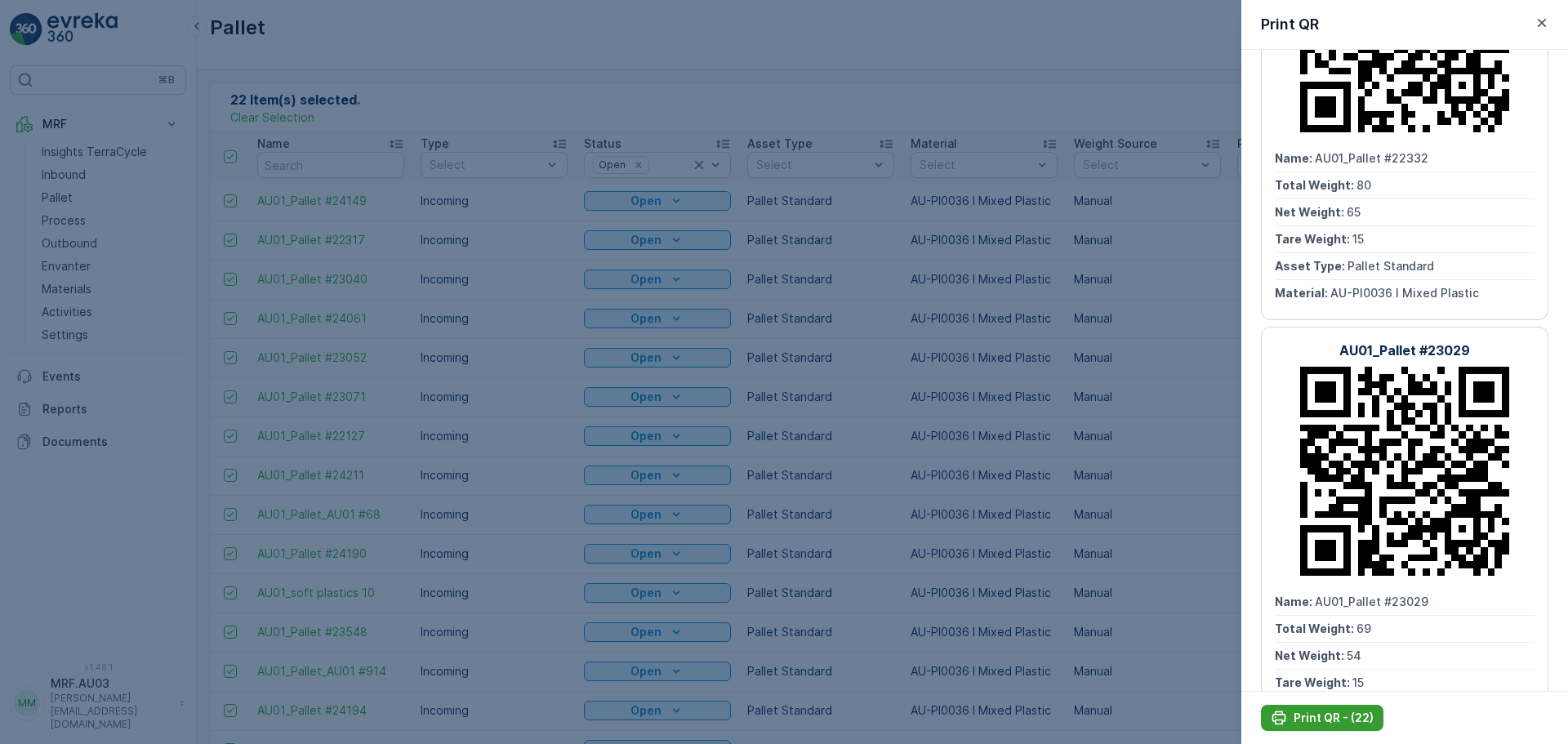
click at [1312, 718] on p "Print QR - (22)" at bounding box center [1334, 717] width 80 height 16
click at [1543, 23] on icon "button" at bounding box center [1541, 22] width 16 height 16
